Goal: Check status: Check status

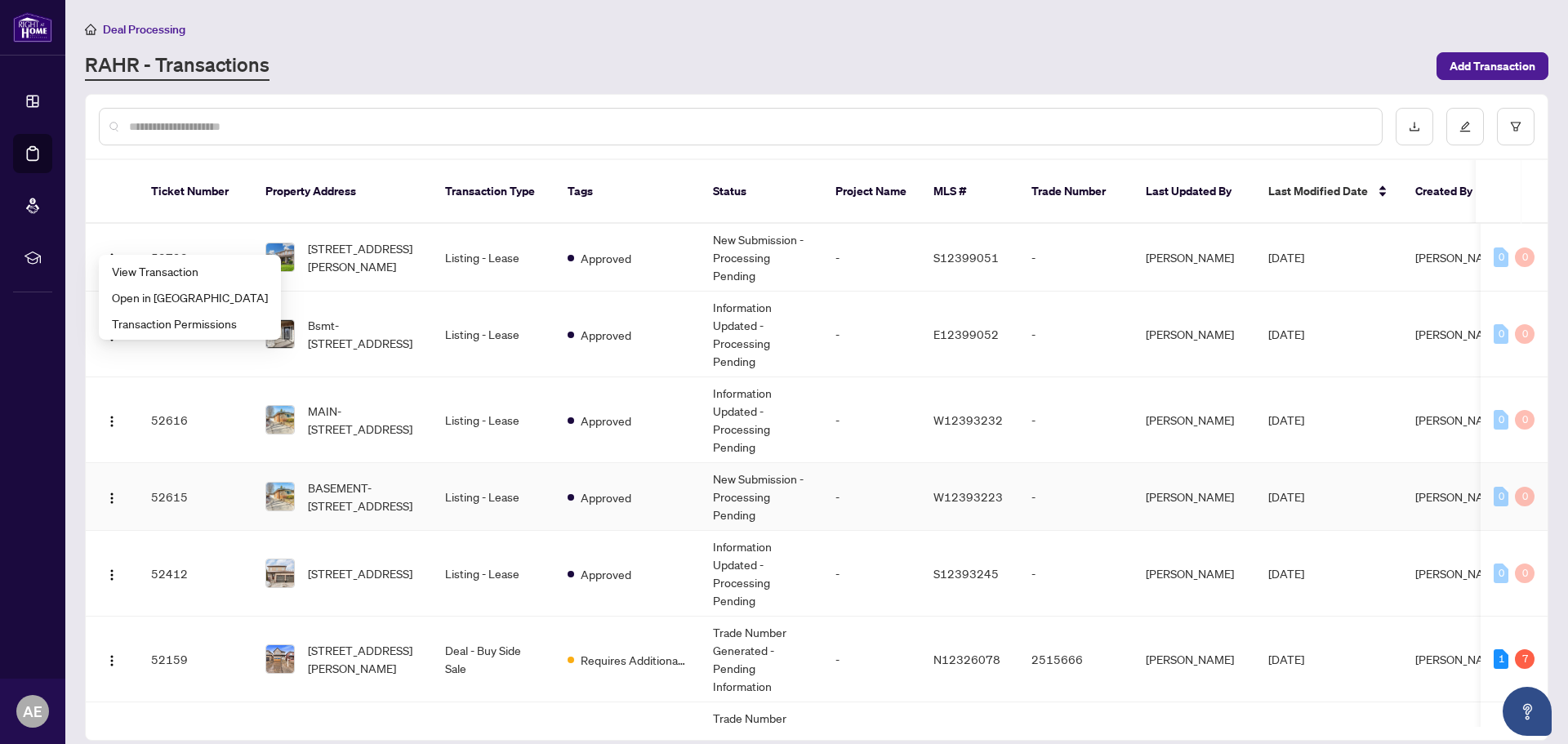
scroll to position [164, 0]
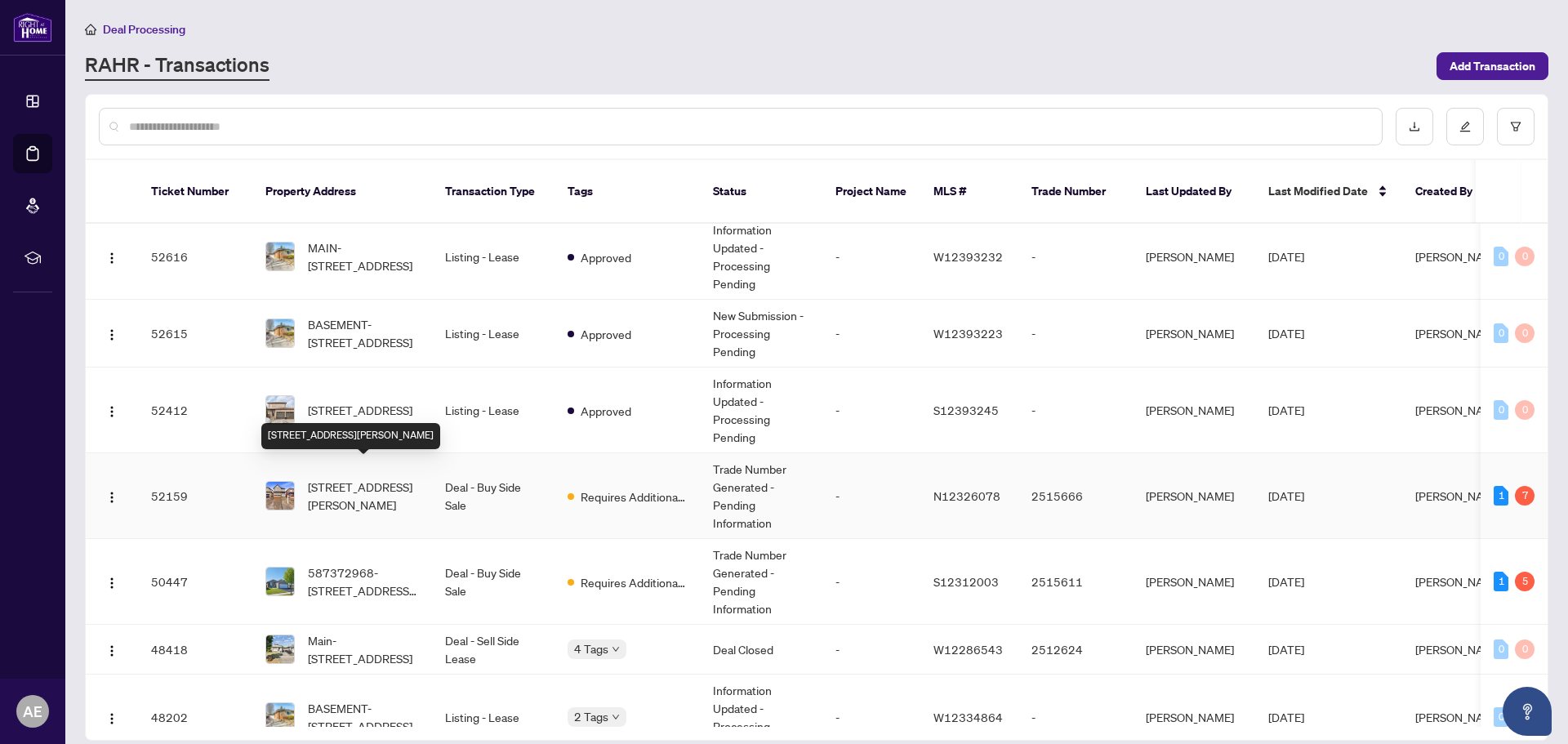
click at [385, 478] on span "[STREET_ADDRESS][PERSON_NAME]" at bounding box center [363, 496] width 111 height 36
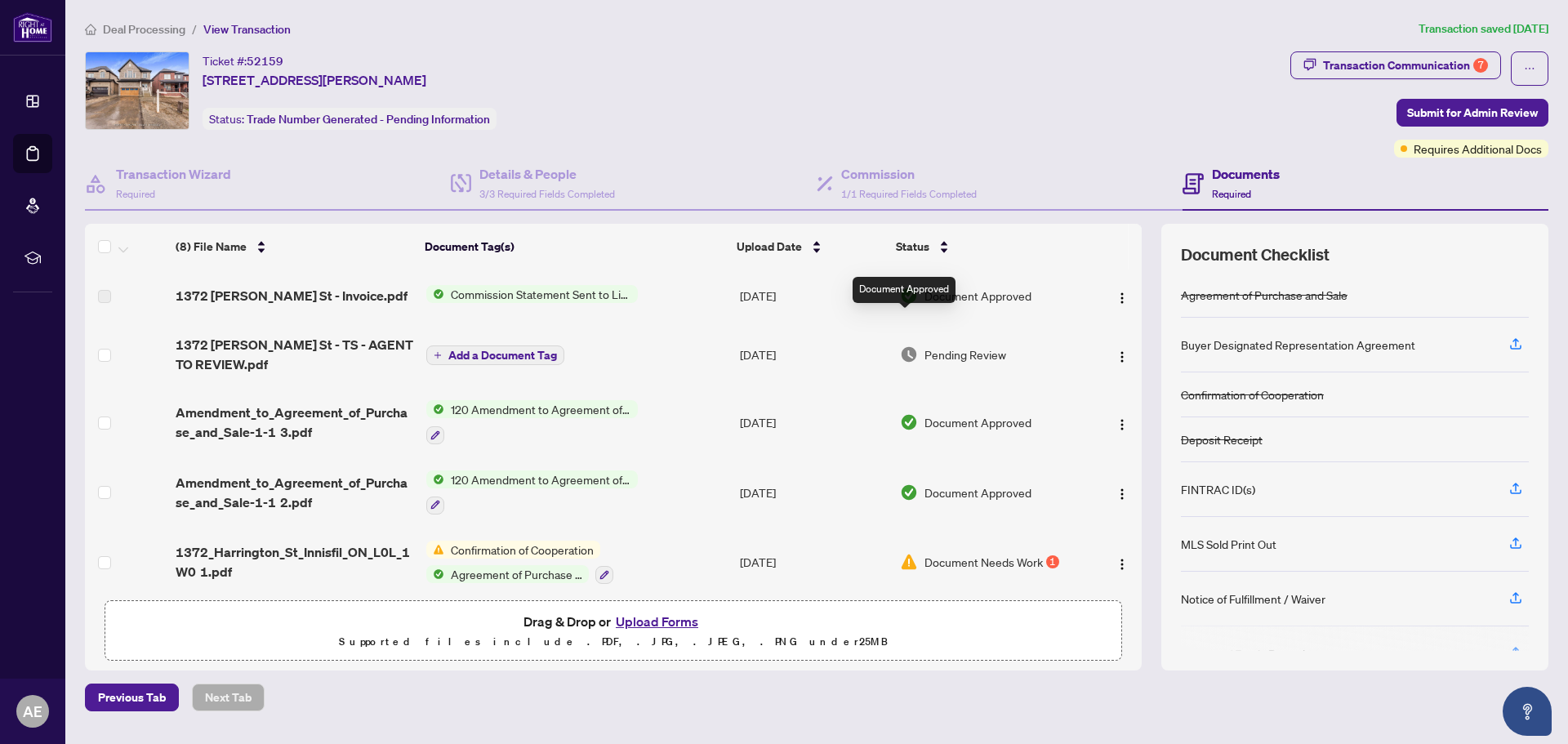
scroll to position [164, 0]
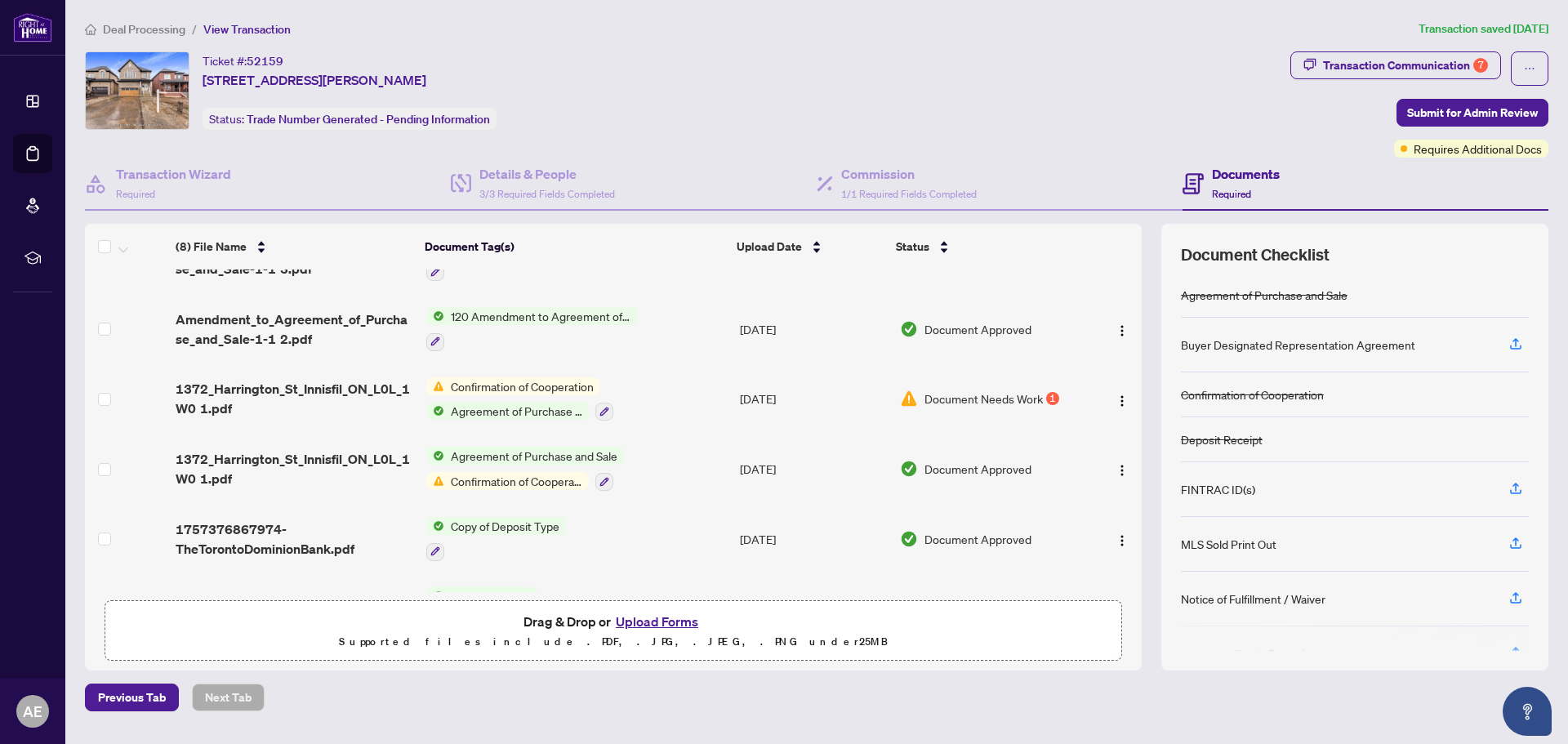
click at [966, 399] on span "Document Needs Work" at bounding box center [983, 398] width 118 height 18
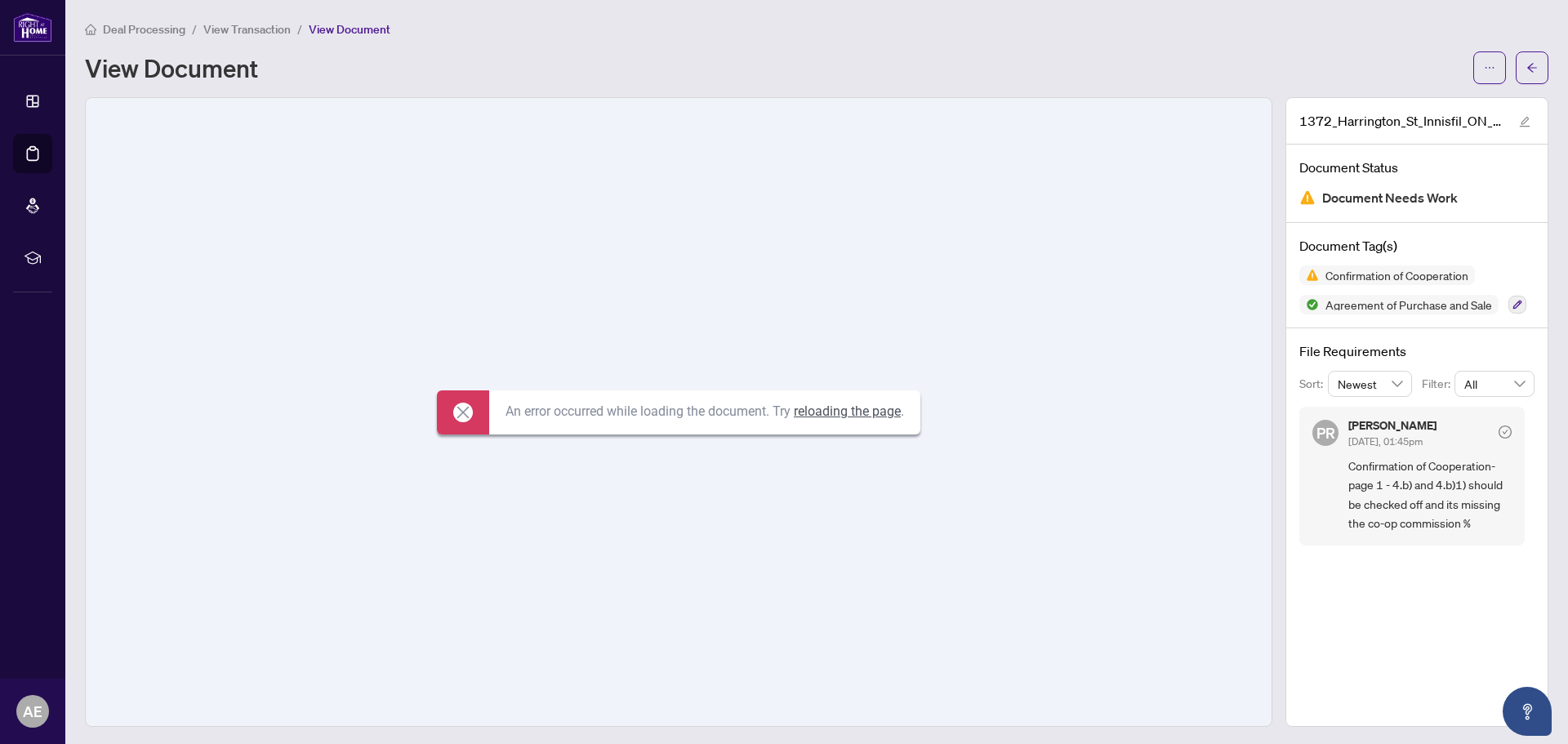
click at [877, 410] on link "reloading the page" at bounding box center [847, 411] width 107 height 15
click at [259, 27] on span "View Transaction" at bounding box center [246, 29] width 88 height 14
